Goal: Information Seeking & Learning: Learn about a topic

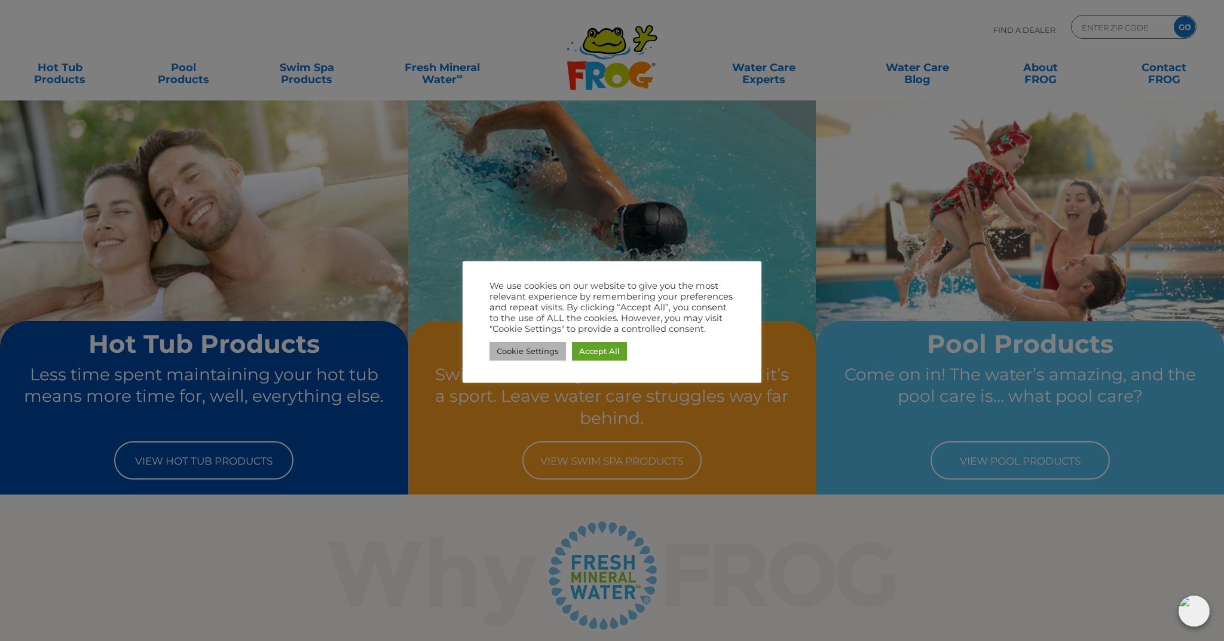
click at [537, 350] on link "Cookie Settings" at bounding box center [527, 351] width 76 height 19
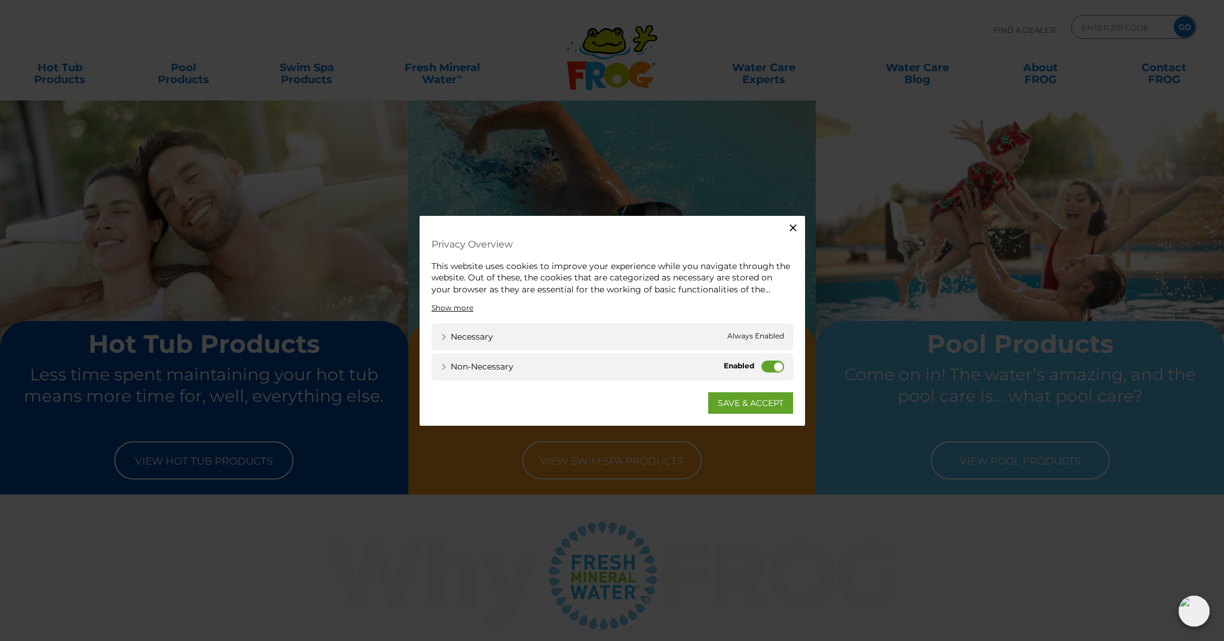
click at [769, 364] on label "Non-necessary" at bounding box center [772, 366] width 23 height 12
click at [0, 0] on input "Non-necessary" at bounding box center [0, 0] width 0 height 0
click at [754, 402] on link "SAVE & ACCEPT" at bounding box center [750, 403] width 85 height 22
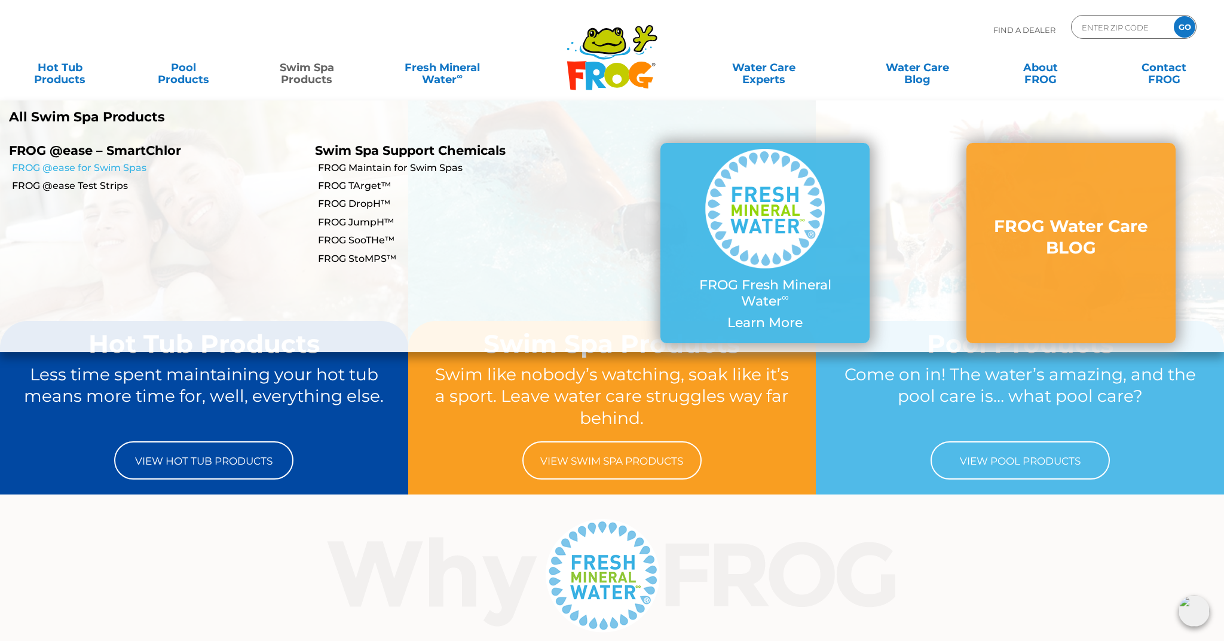
click at [124, 163] on link "FROG @ease for Swim Spas" at bounding box center [159, 167] width 294 height 13
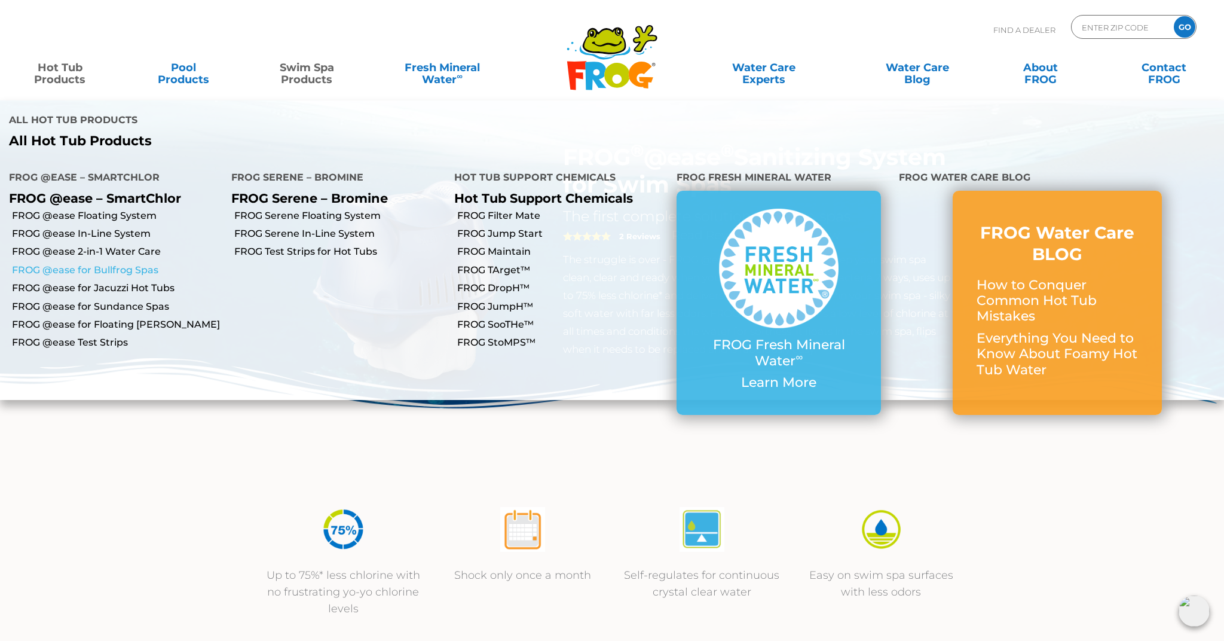
click at [102, 264] on link "FROG @ease for Bullfrog Spas" at bounding box center [117, 270] width 210 height 13
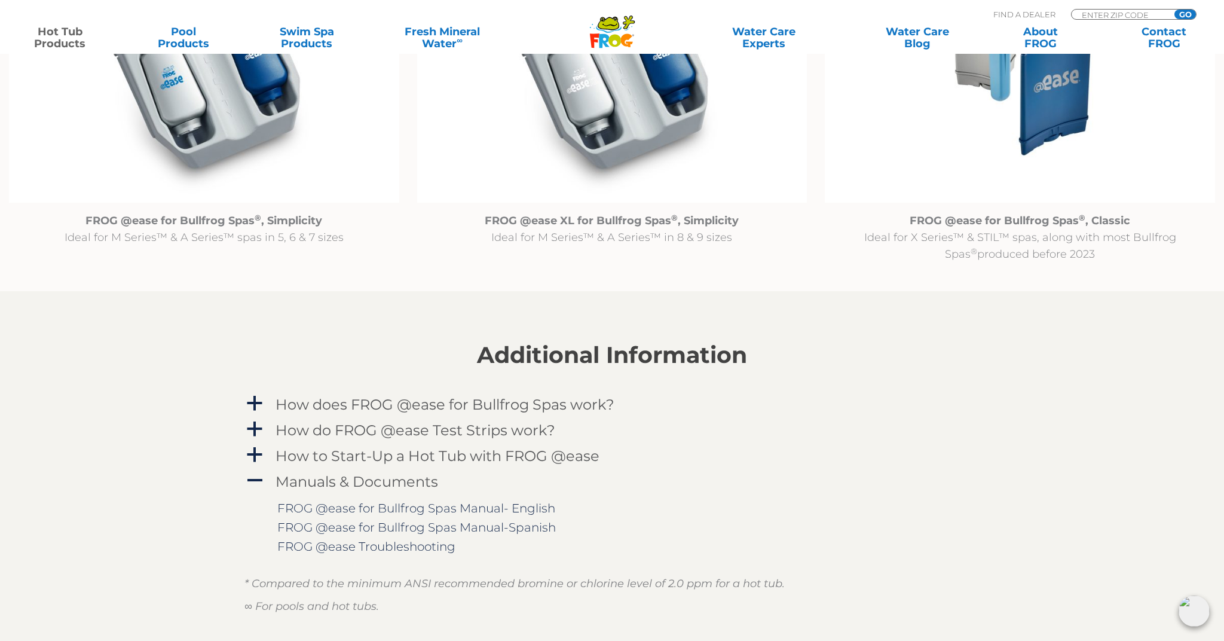
scroll to position [1446, 0]
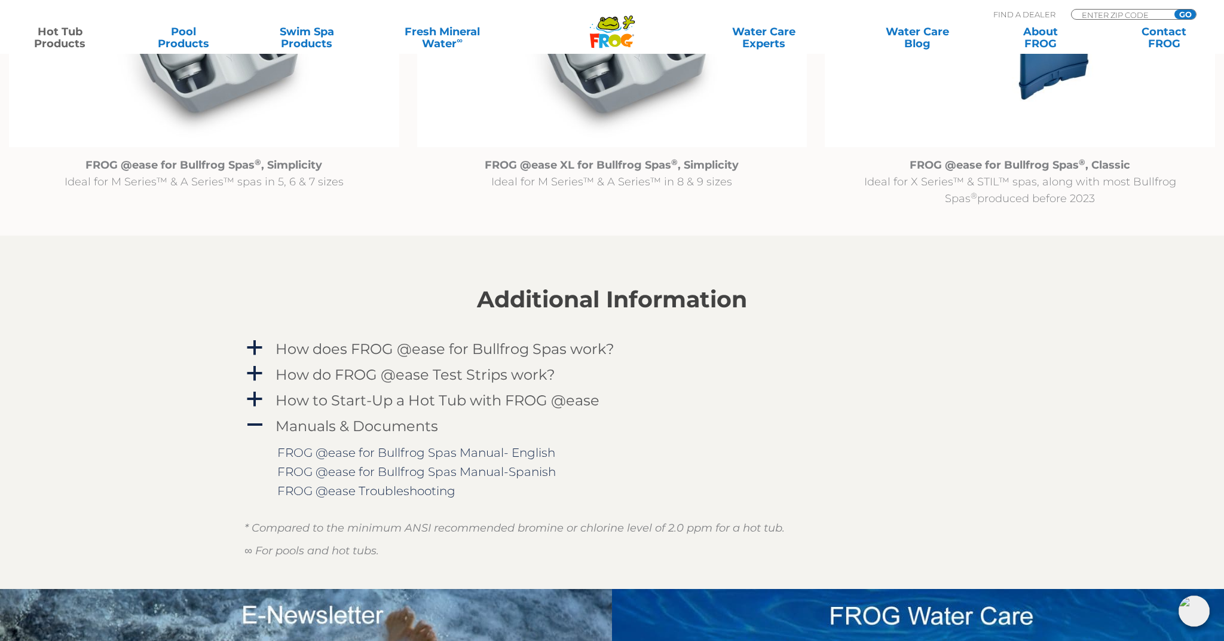
click at [219, 94] on img at bounding box center [204, 6] width 390 height 281
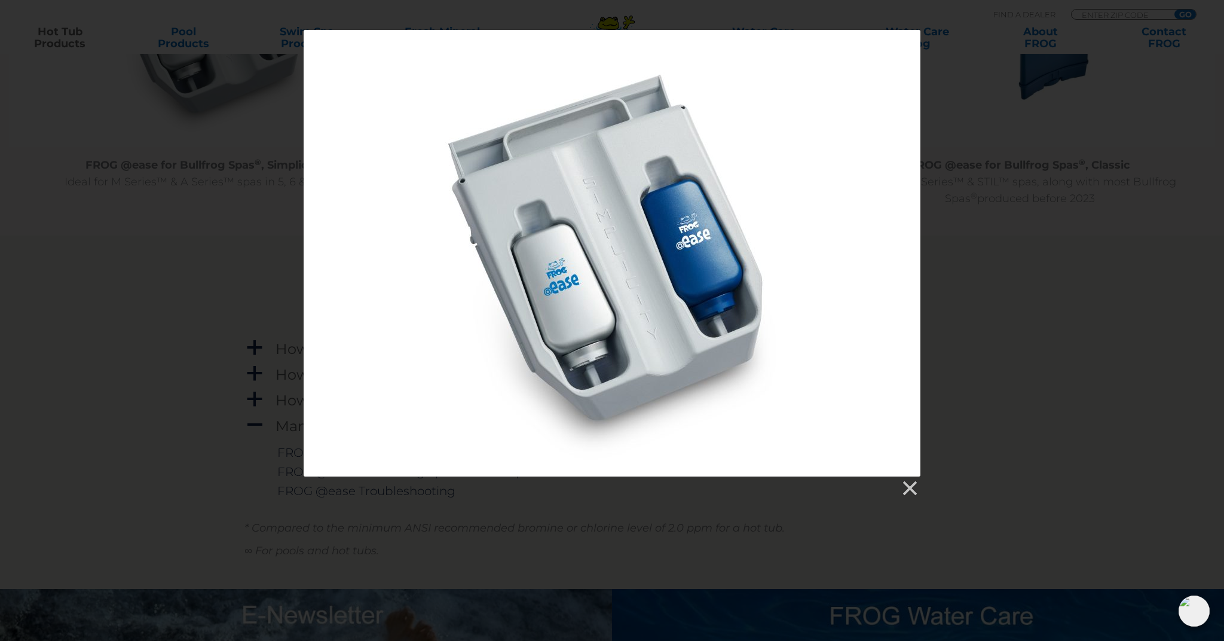
click at [607, 287] on div at bounding box center [612, 253] width 617 height 446
click at [911, 489] on link at bounding box center [909, 488] width 18 height 18
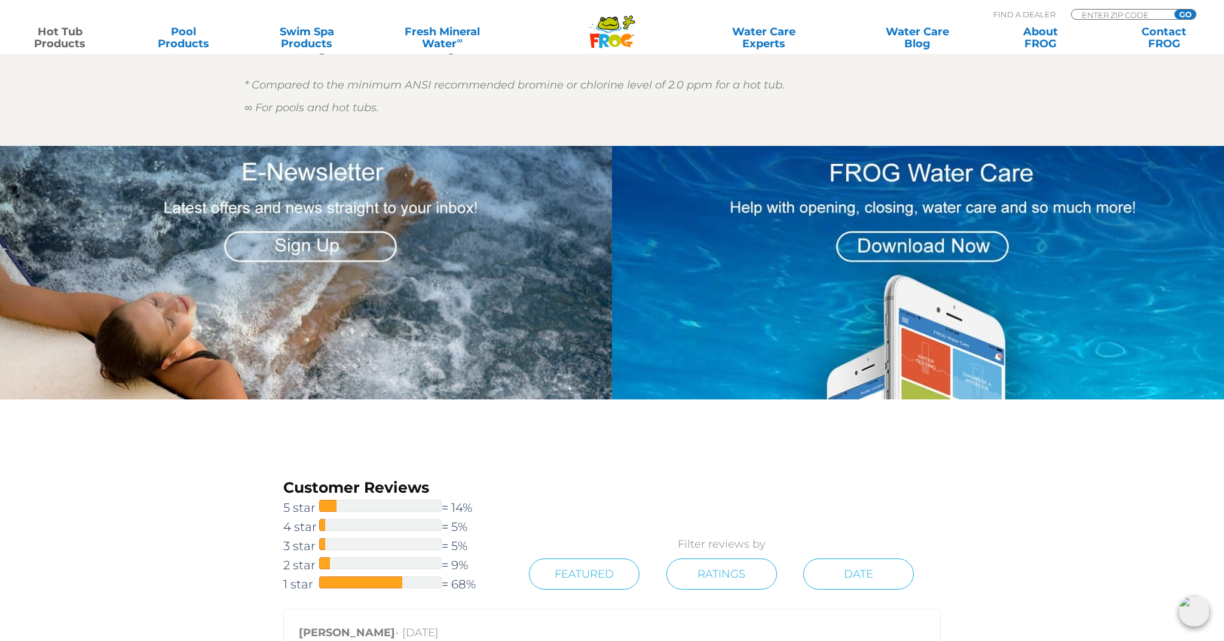
scroll to position [1890, 0]
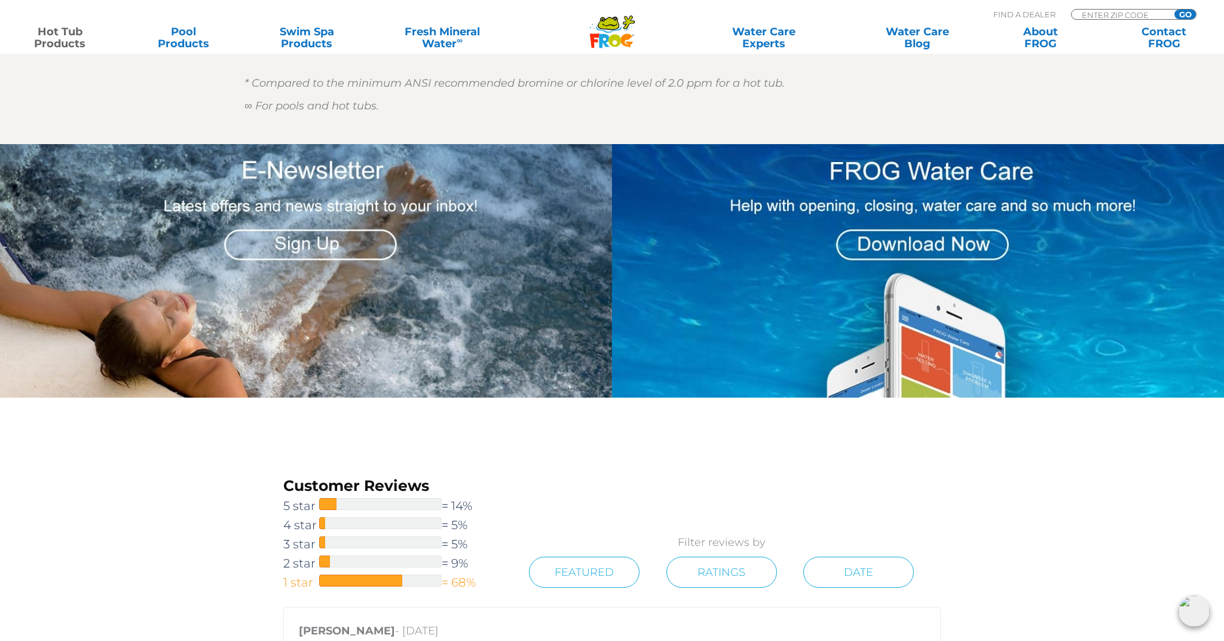
click at [405, 588] on link "1 star = 68%" at bounding box center [392, 582] width 219 height 19
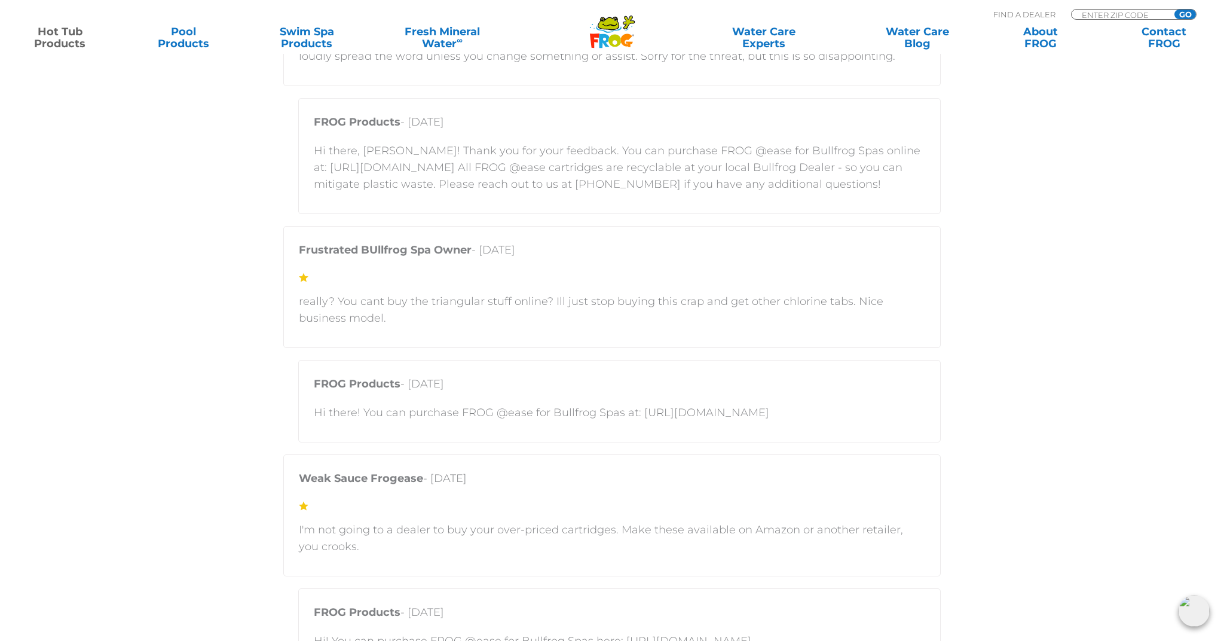
scroll to position [2930, 0]
drag, startPoint x: 638, startPoint y: 409, endPoint x: 807, endPoint y: 414, distance: 168.6
click at [807, 414] on p "Hi there! You can purchase FROG @ease for Bullfrog Spas at: [URL][DOMAIN_NAME]" at bounding box center [619, 410] width 611 height 17
